Goal: Task Accomplishment & Management: Complete application form

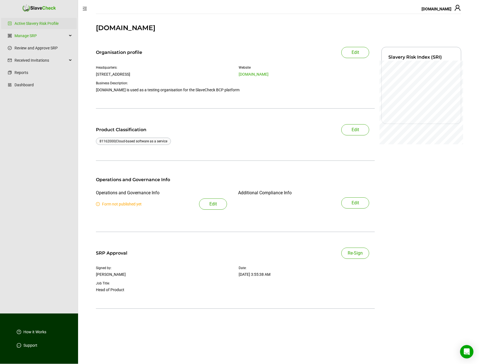
click at [210, 203] on span "Edit" at bounding box center [213, 204] width 8 height 7
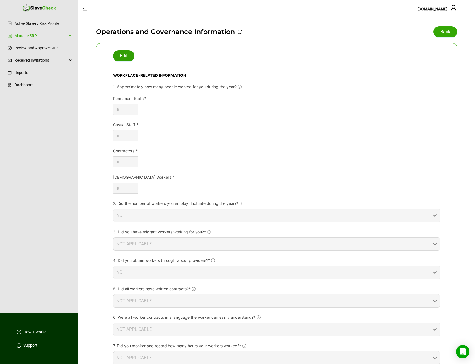
click at [125, 61] on button "Edit" at bounding box center [123, 55] width 21 height 11
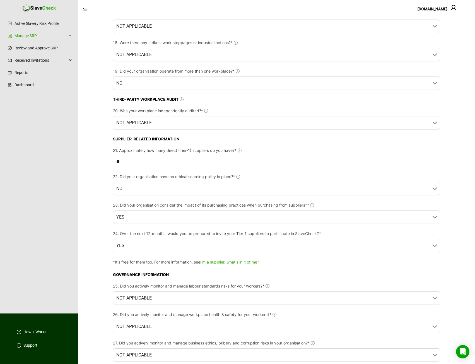
scroll to position [749, 0]
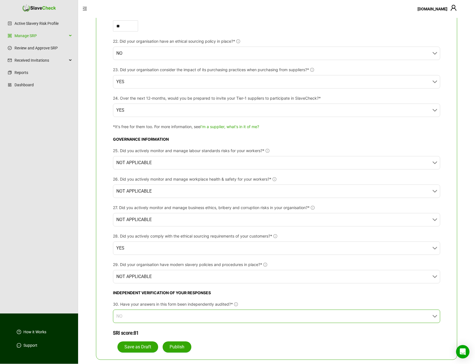
drag, startPoint x: 131, startPoint y: 314, endPoint x: 132, endPoint y: 321, distance: 7.6
click at [131, 314] on span "NO" at bounding box center [276, 316] width 320 height 13
click at [130, 328] on div "YES" at bounding box center [277, 330] width 318 height 11
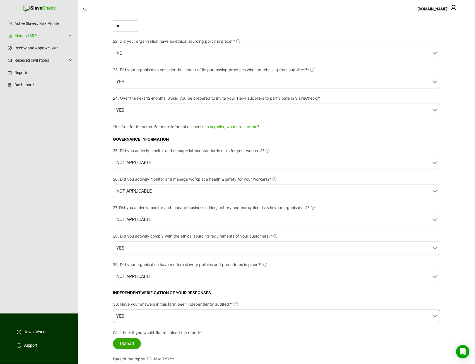
scroll to position [801, 0]
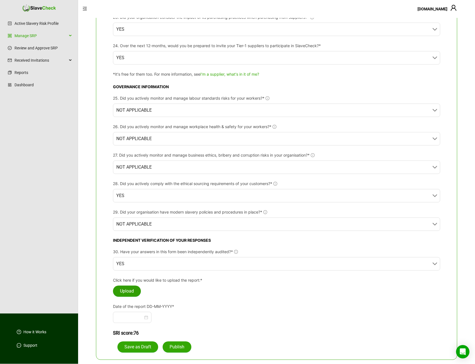
click at [132, 294] on span "Upload" at bounding box center [127, 291] width 14 height 7
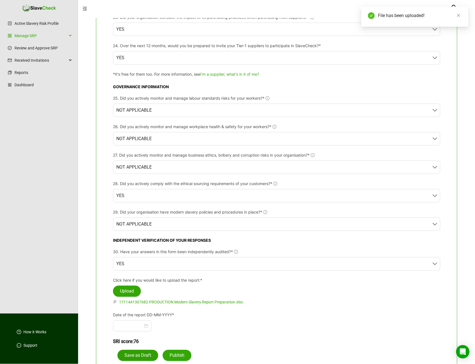
click at [138, 354] on span "Save as Draft" at bounding box center [137, 355] width 27 height 7
click at [435, 299] on button "button" at bounding box center [436, 302] width 7 height 6
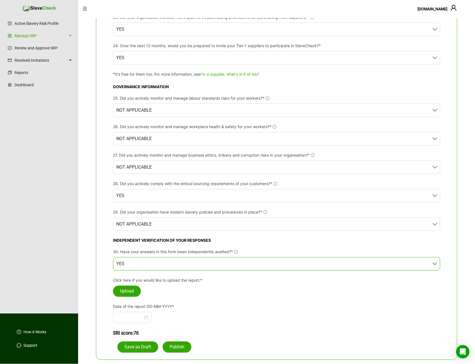
click at [152, 264] on span "YES" at bounding box center [276, 263] width 320 height 13
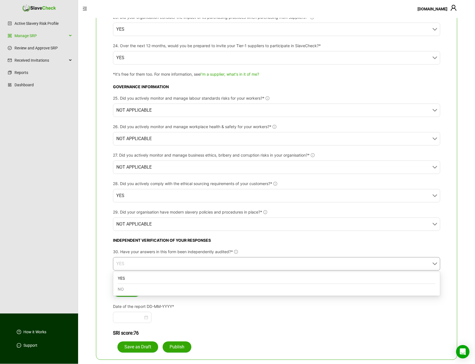
click at [128, 293] on div "NO" at bounding box center [277, 289] width 318 height 11
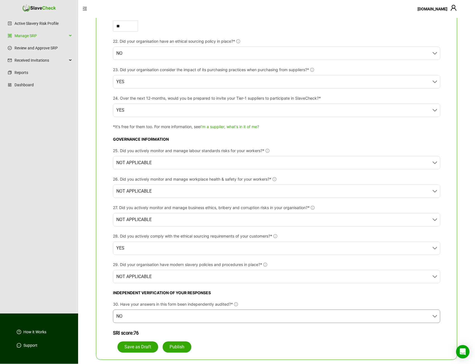
scroll to position [749, 0]
click at [135, 346] on span "Save as Draft" at bounding box center [137, 346] width 27 height 7
